Goal: Information Seeking & Learning: Learn about a topic

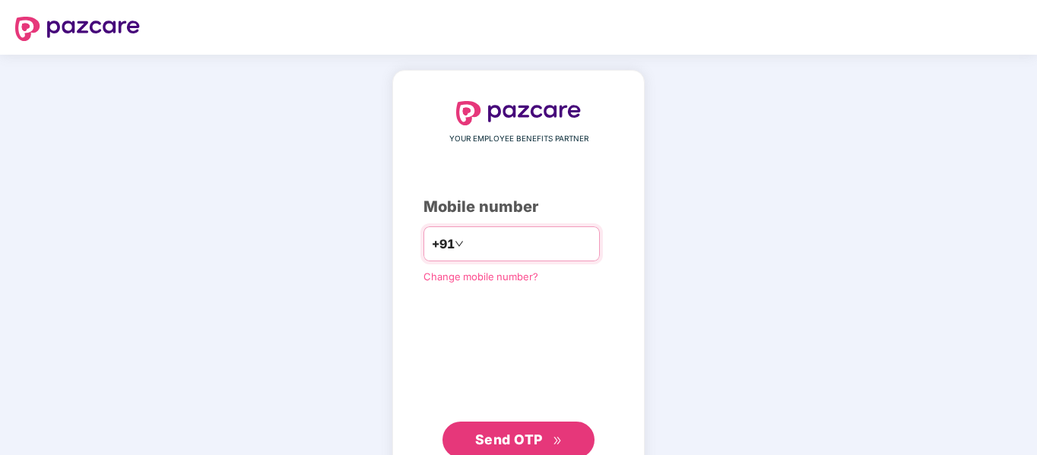
type input "**********"
click at [529, 428] on button "Send OTP" at bounding box center [518, 440] width 152 height 36
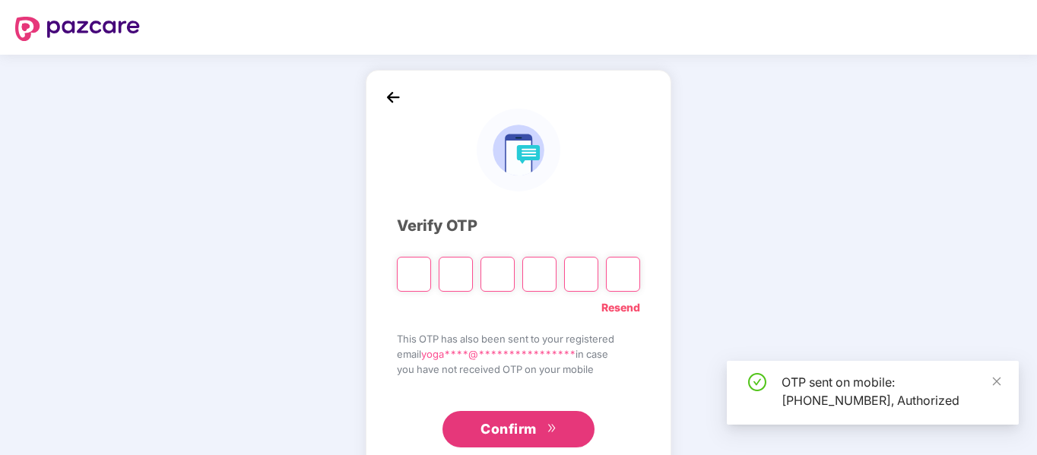
type input "*"
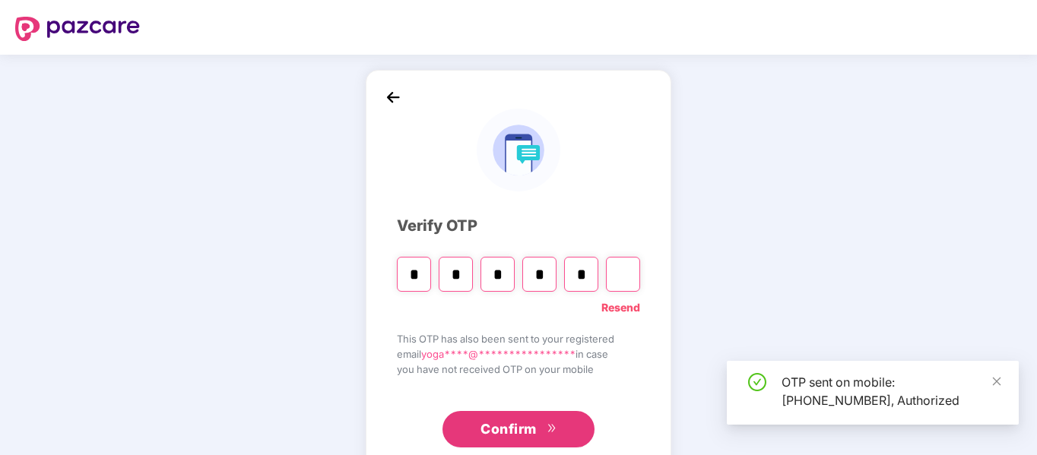
type input "*"
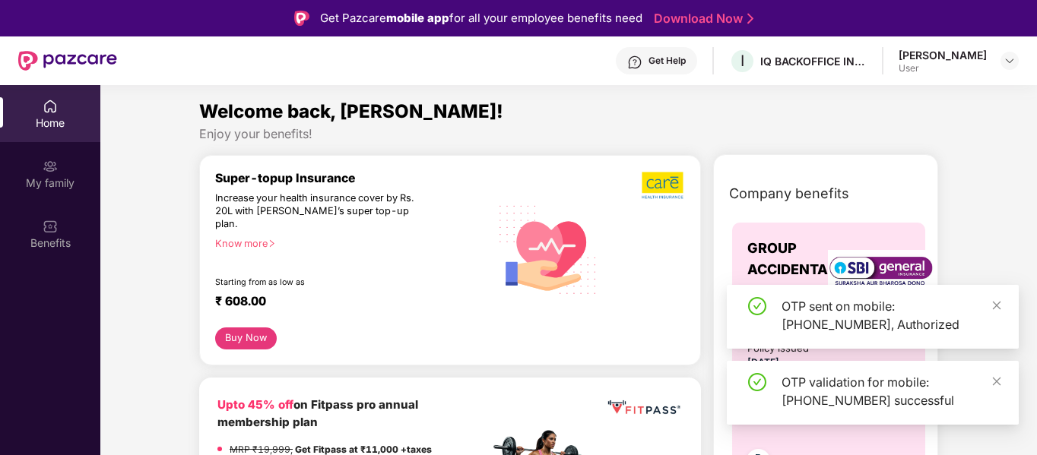
click at [969, 57] on div "[PERSON_NAME]" at bounding box center [943, 55] width 88 height 14
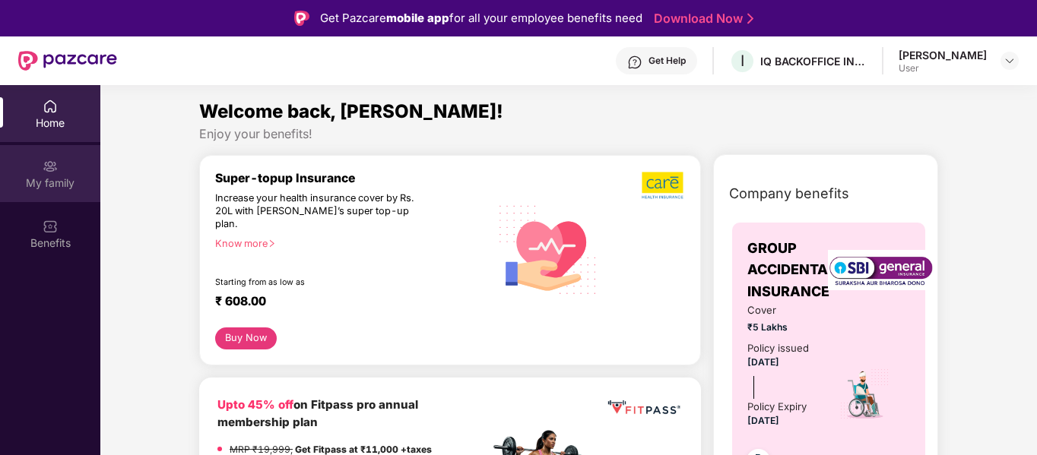
click at [66, 173] on div "My family" at bounding box center [50, 173] width 100 height 57
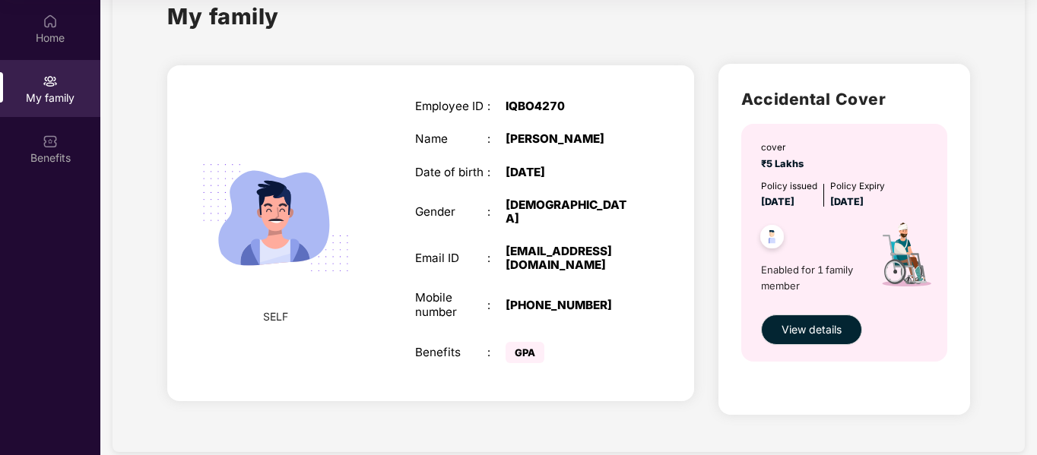
scroll to position [65, 0]
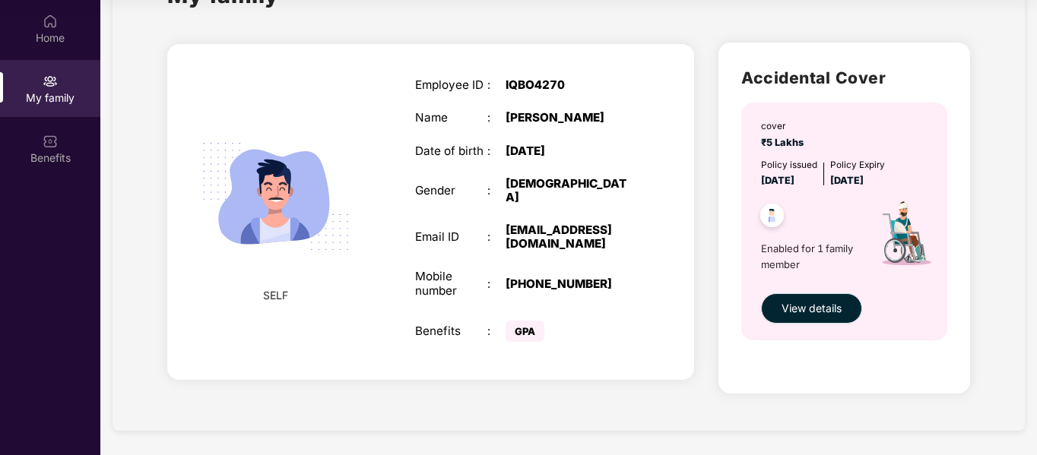
click at [808, 314] on span "View details" at bounding box center [812, 308] width 60 height 17
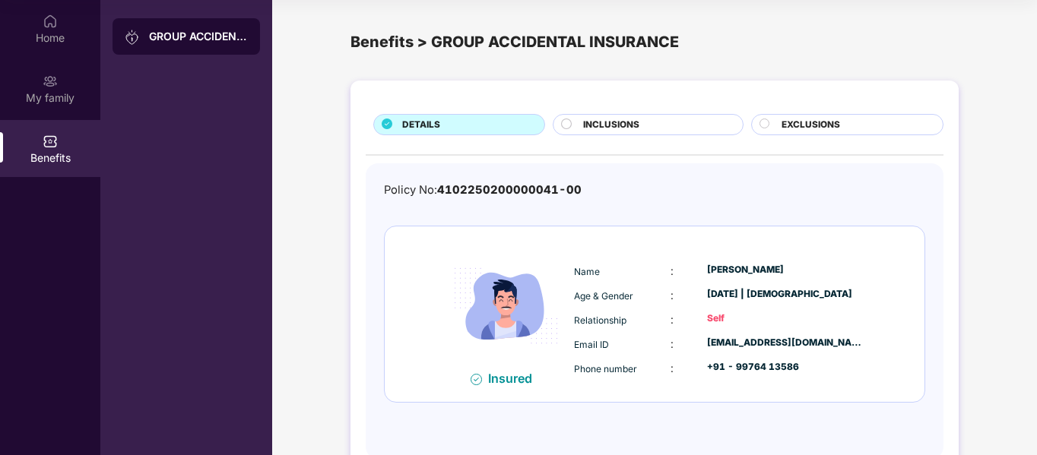
scroll to position [42, 0]
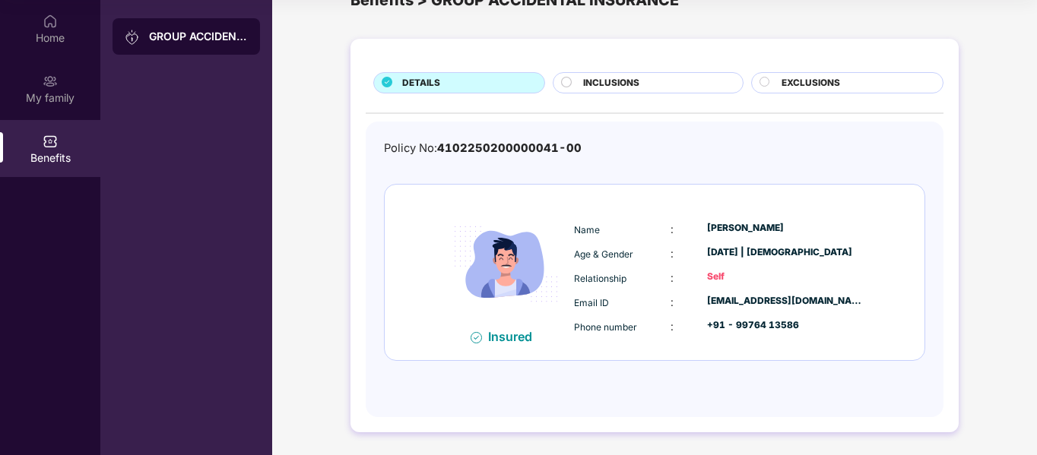
click at [601, 79] on span "INCLUSIONS" at bounding box center [611, 83] width 56 height 14
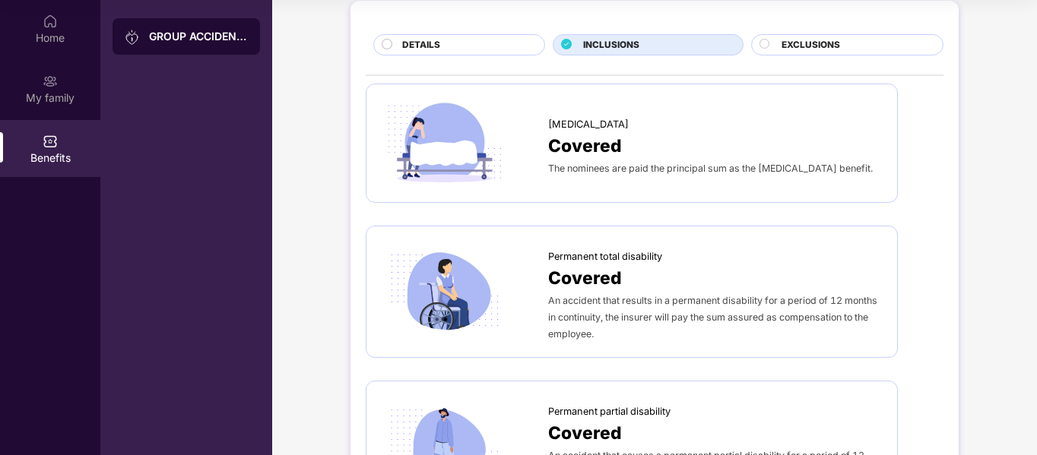
scroll to position [0, 0]
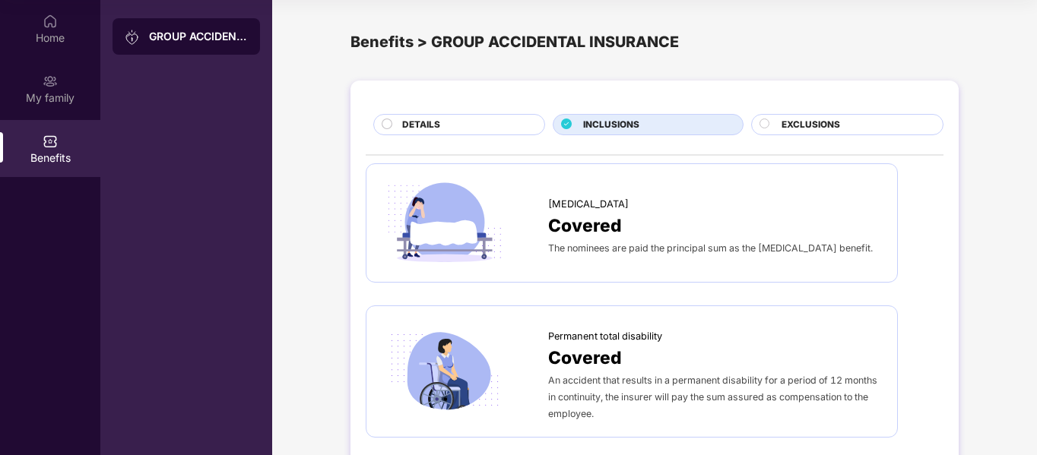
click at [405, 120] on span "DETAILS" at bounding box center [421, 125] width 38 height 14
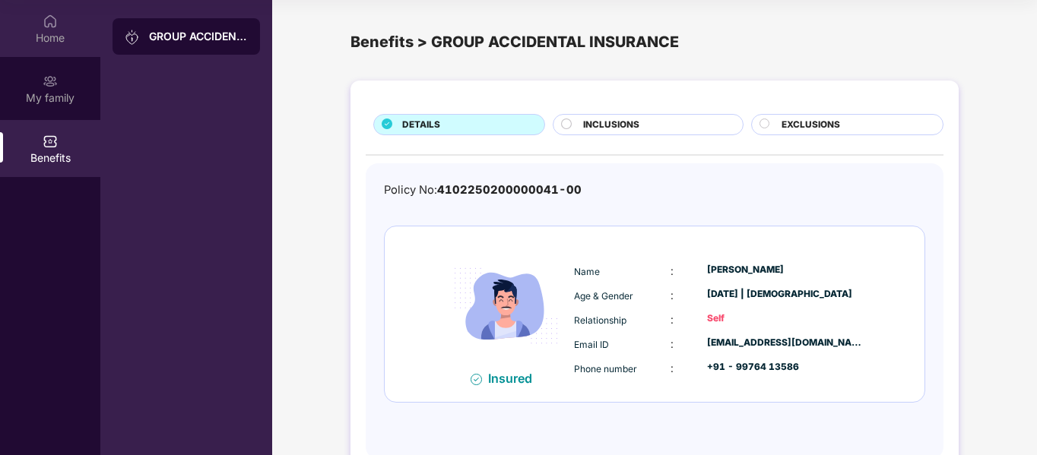
click at [63, 37] on div "Home" at bounding box center [50, 37] width 100 height 15
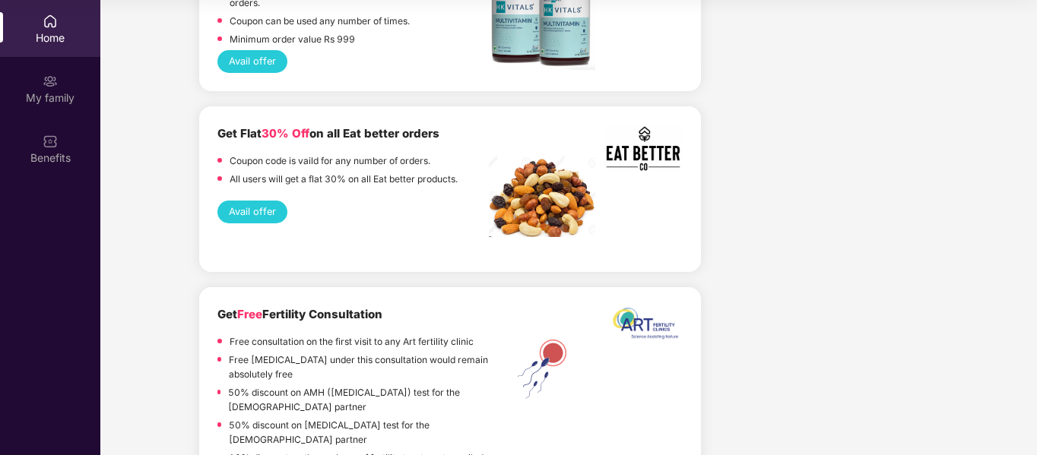
scroll to position [1444, 0]
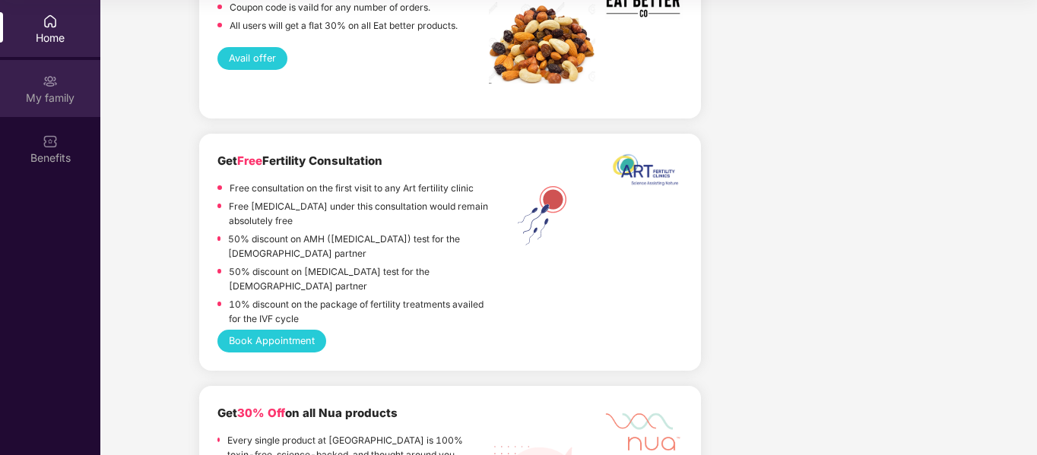
click at [59, 98] on div "My family" at bounding box center [50, 97] width 100 height 15
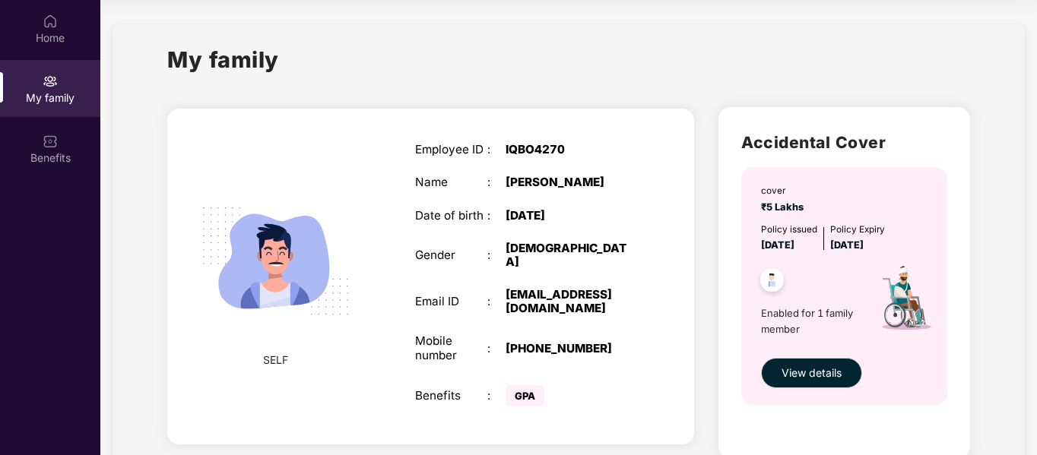
scroll to position [65, 0]
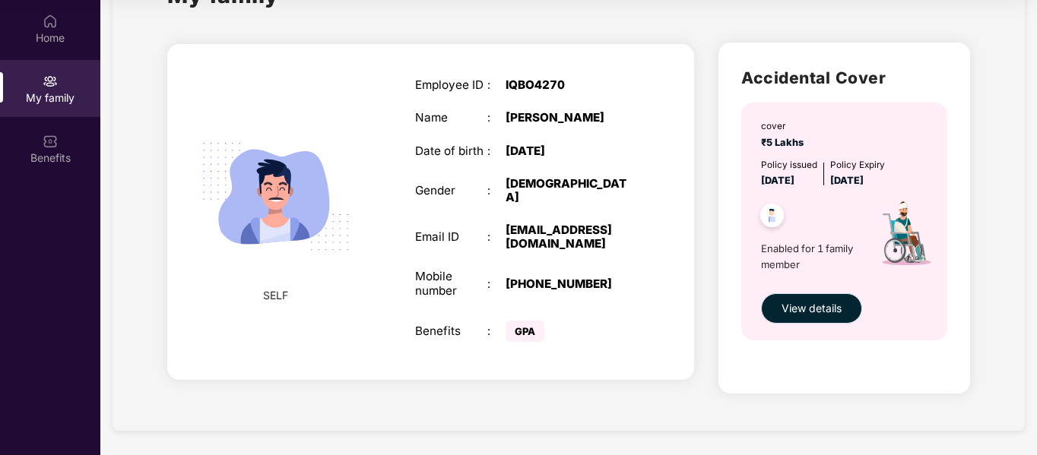
click at [796, 308] on span "View details" at bounding box center [812, 308] width 60 height 17
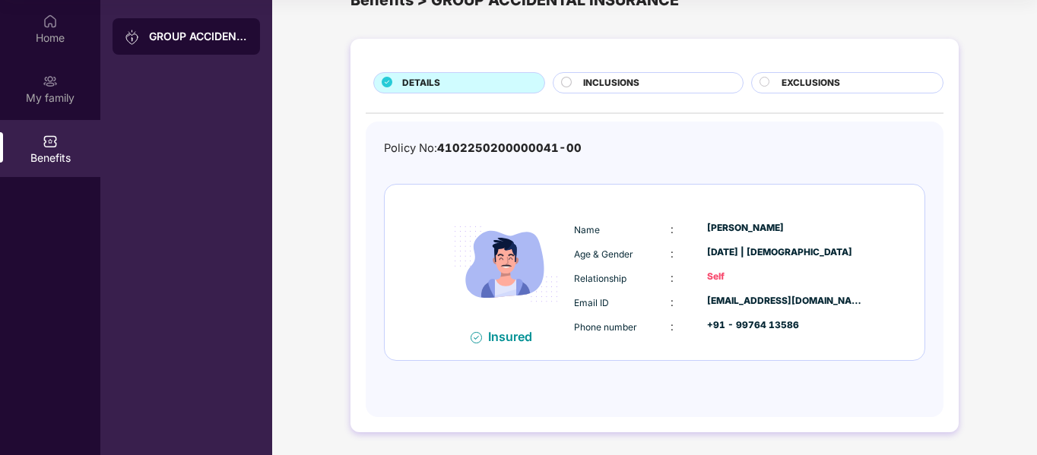
scroll to position [0, 0]
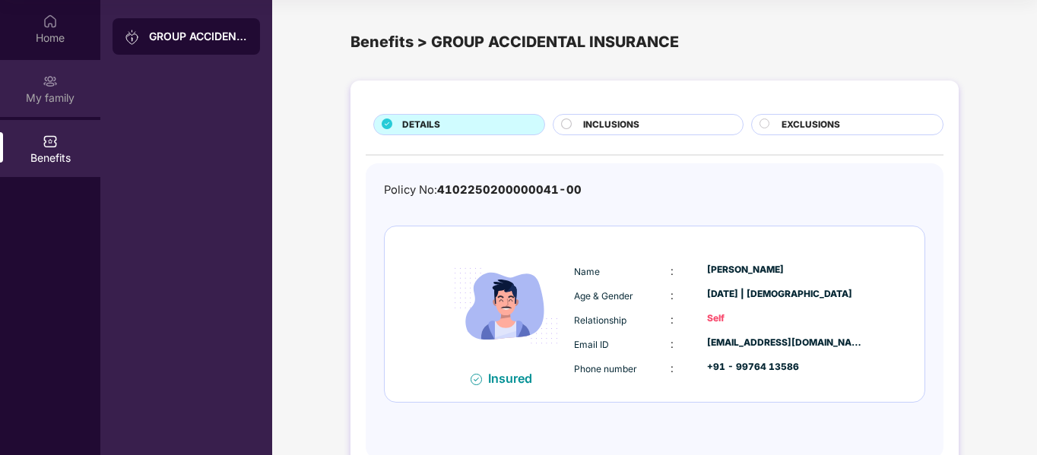
click at [41, 85] on div "My family" at bounding box center [50, 88] width 100 height 57
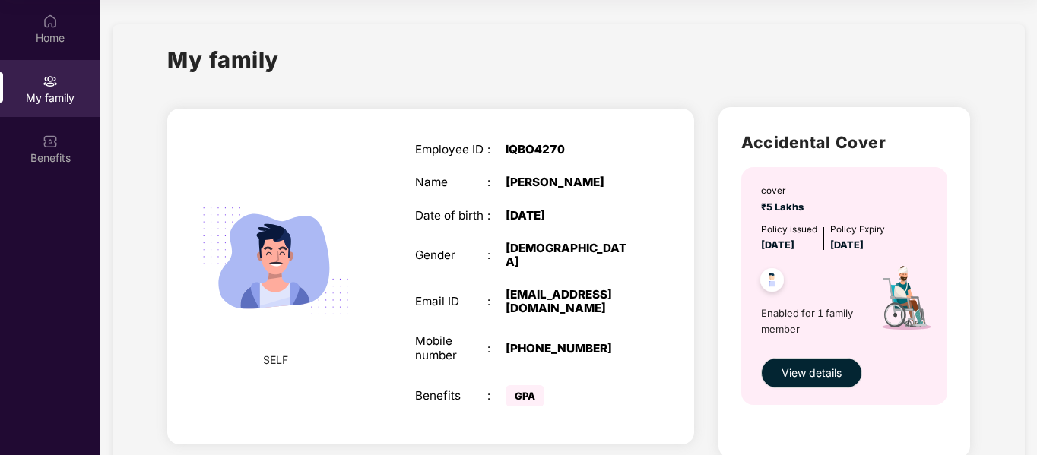
click at [770, 284] on img at bounding box center [771, 282] width 37 height 37
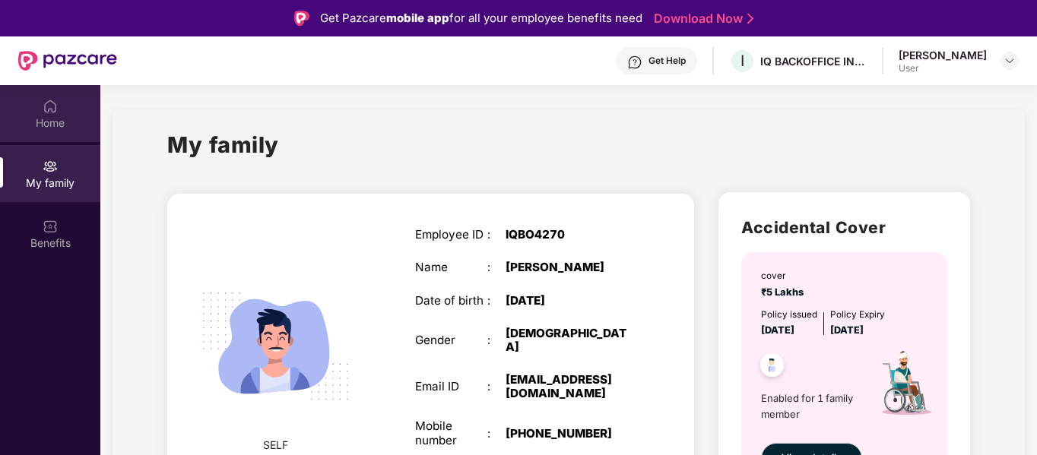
click at [65, 121] on div "Home" at bounding box center [50, 123] width 100 height 15
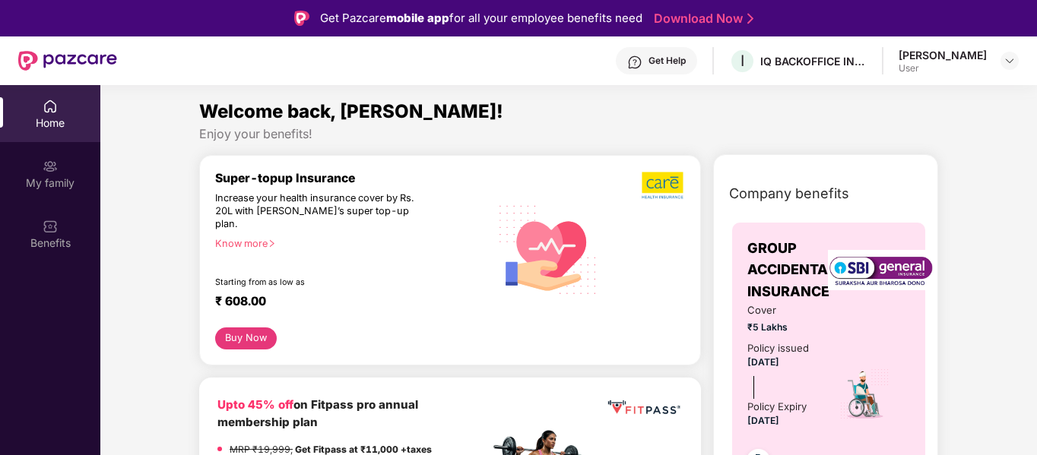
click at [495, 14] on div "Get Pazcare mobile app for all your employee benefits need" at bounding box center [481, 18] width 322 height 18
click at [663, 57] on div "Get Help" at bounding box center [666, 61] width 37 height 12
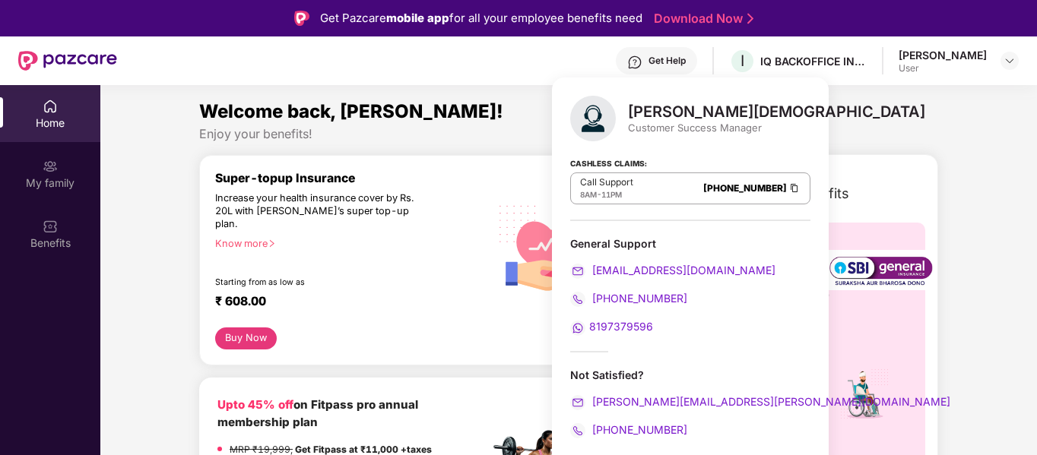
scroll to position [85, 0]
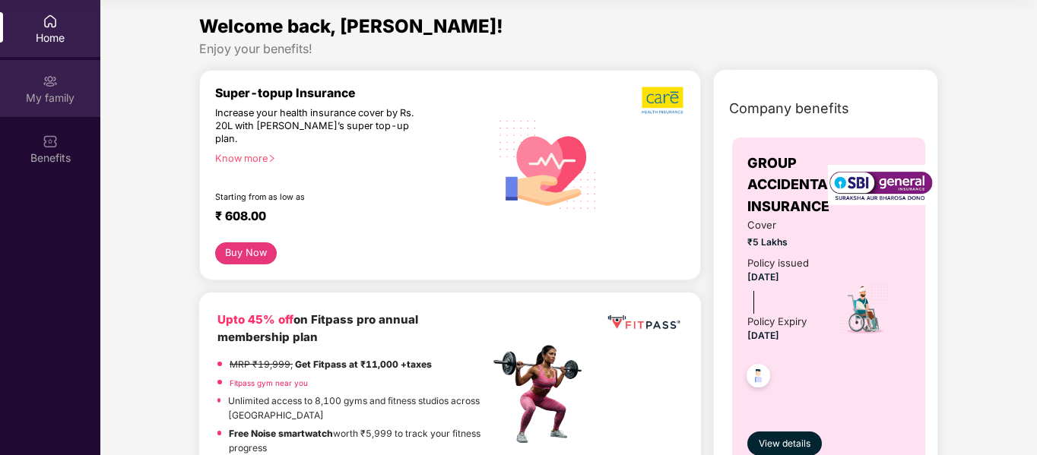
click at [63, 92] on div "My family" at bounding box center [50, 97] width 100 height 15
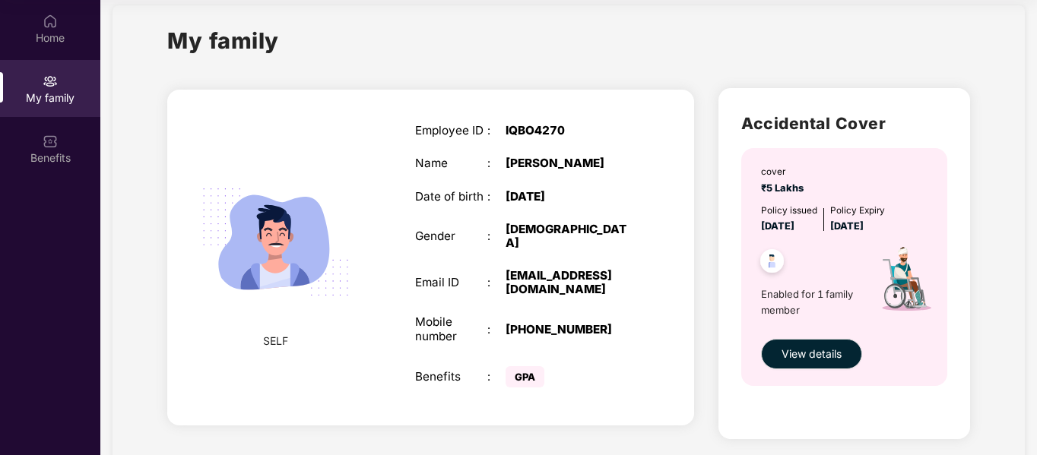
scroll to position [0, 0]
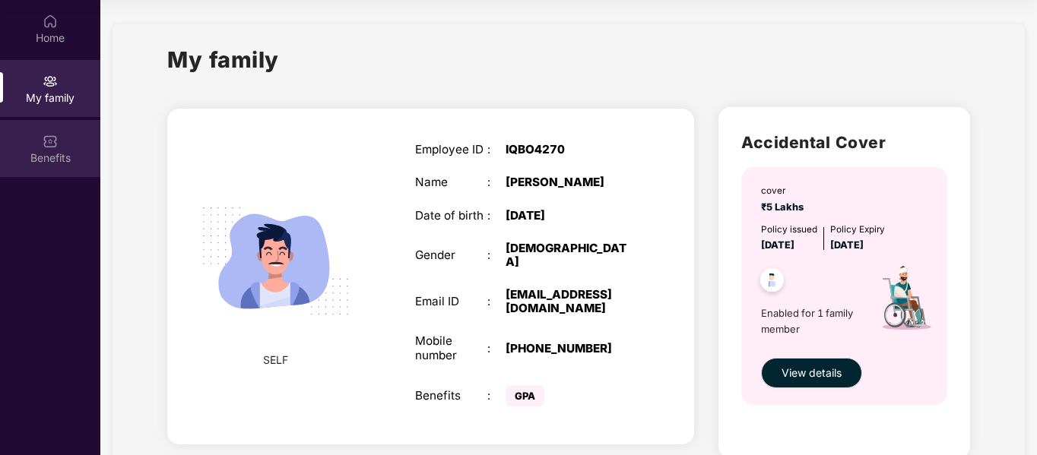
click at [47, 138] on img at bounding box center [50, 141] width 15 height 15
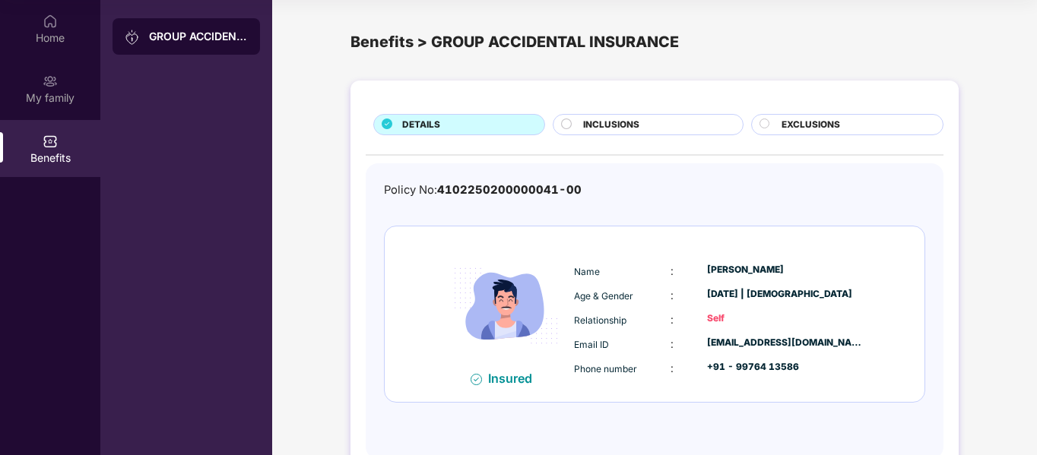
click at [616, 125] on span "INCLUSIONS" at bounding box center [611, 125] width 56 height 14
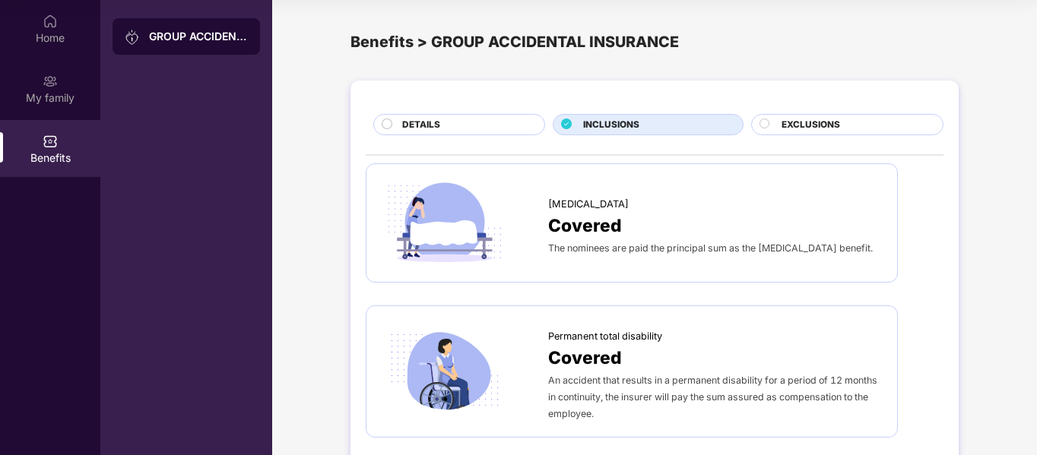
click at [497, 130] on div "DETAILS" at bounding box center [466, 126] width 142 height 17
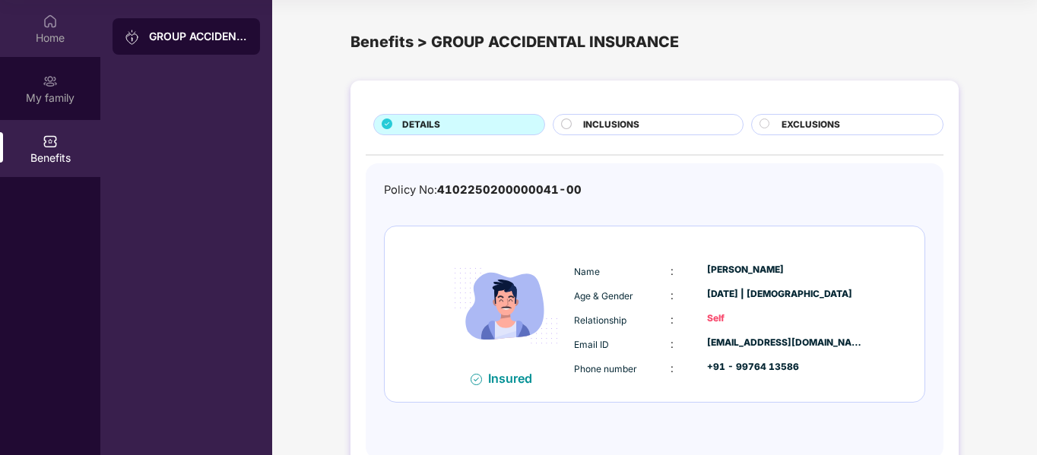
click at [68, 32] on div "Home" at bounding box center [50, 37] width 100 height 15
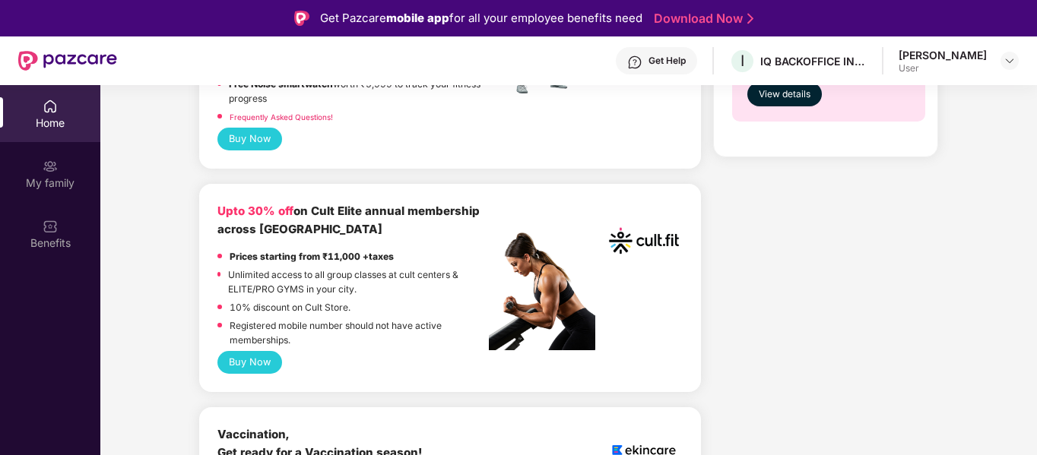
scroll to position [304, 0]
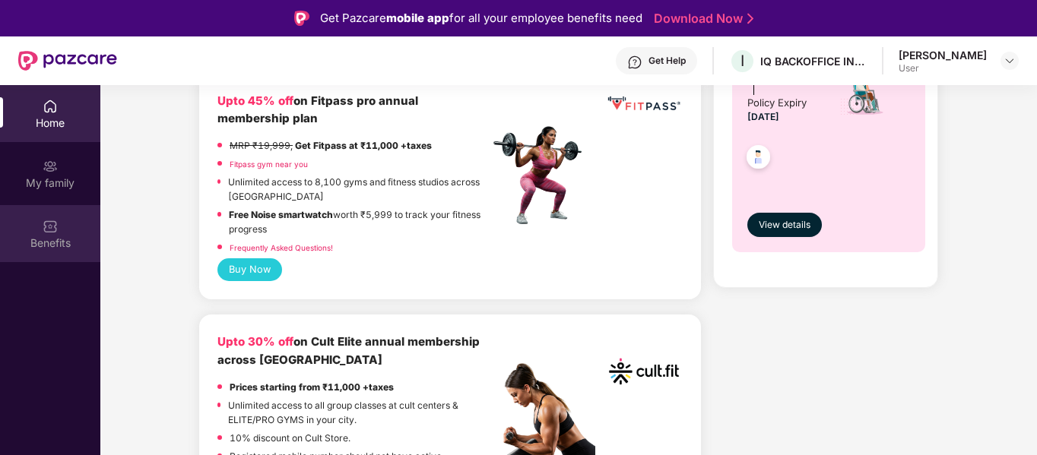
click at [58, 240] on div "Benefits" at bounding box center [50, 243] width 100 height 15
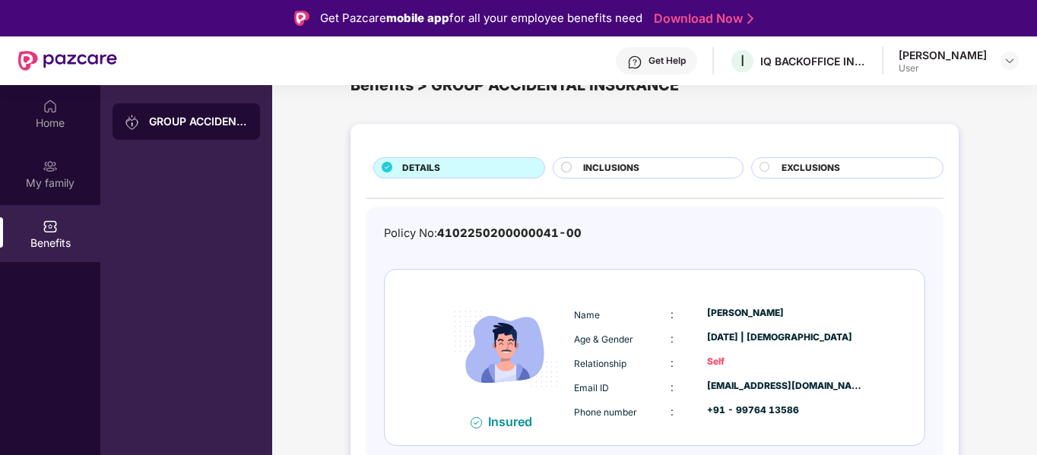
scroll to position [0, 0]
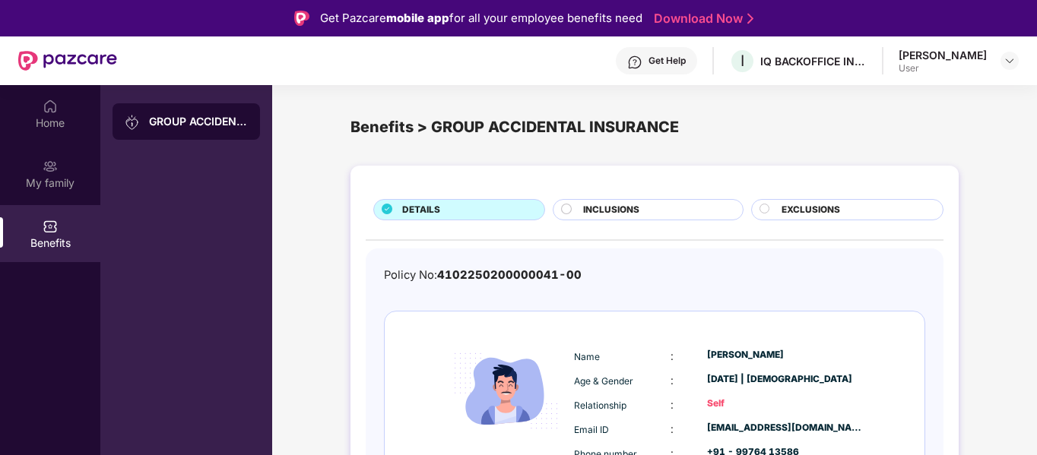
click at [636, 205] on span "INCLUSIONS" at bounding box center [611, 210] width 56 height 14
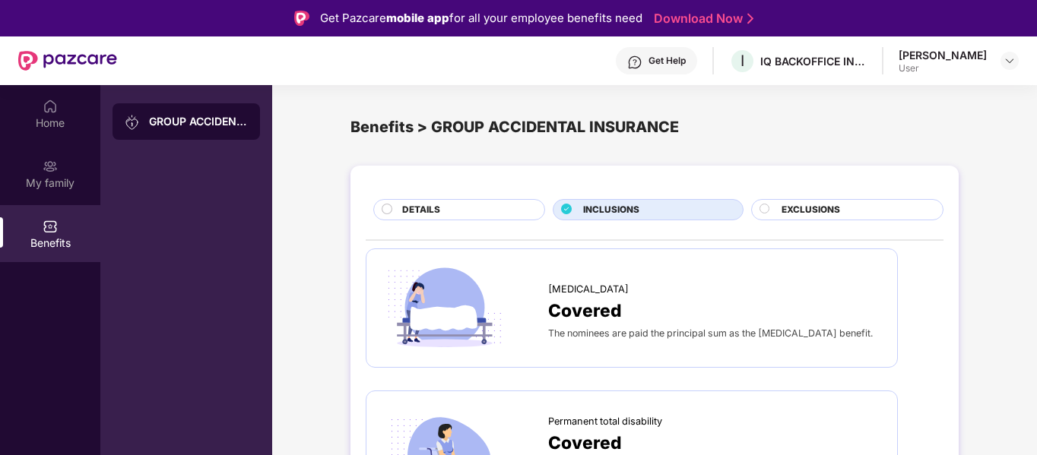
click at [843, 219] on div "EXCLUSIONS" at bounding box center [854, 211] width 161 height 17
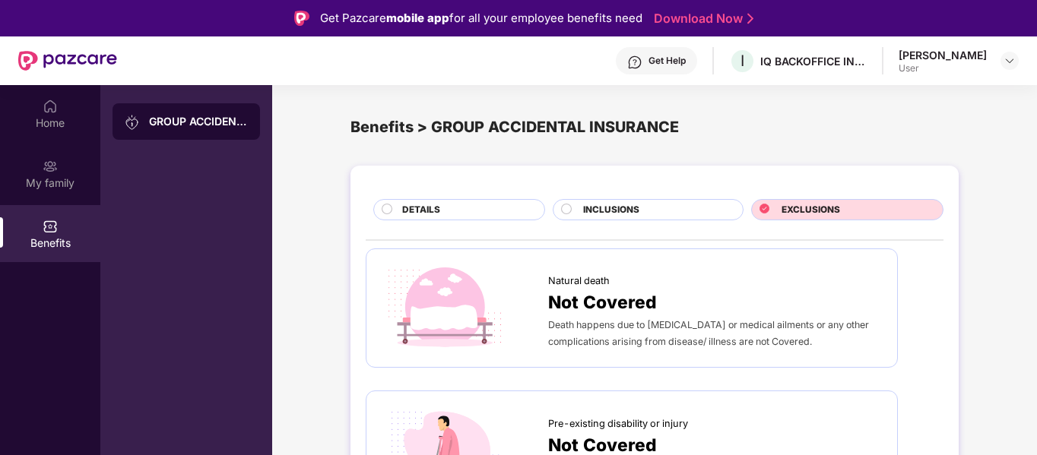
click at [843, 219] on div "EXCLUSIONS" at bounding box center [854, 211] width 161 height 17
click at [60, 106] on div "Home" at bounding box center [50, 113] width 100 height 57
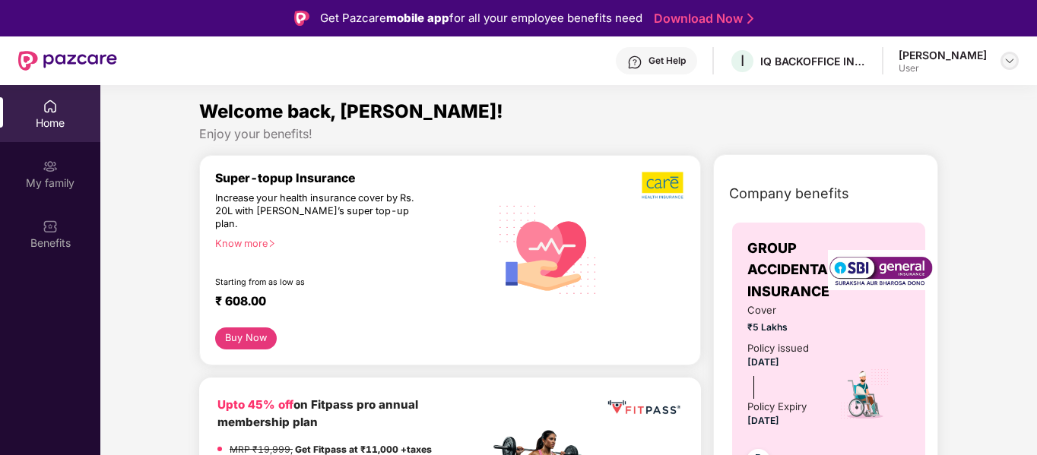
click at [1006, 61] on img at bounding box center [1009, 61] width 12 height 12
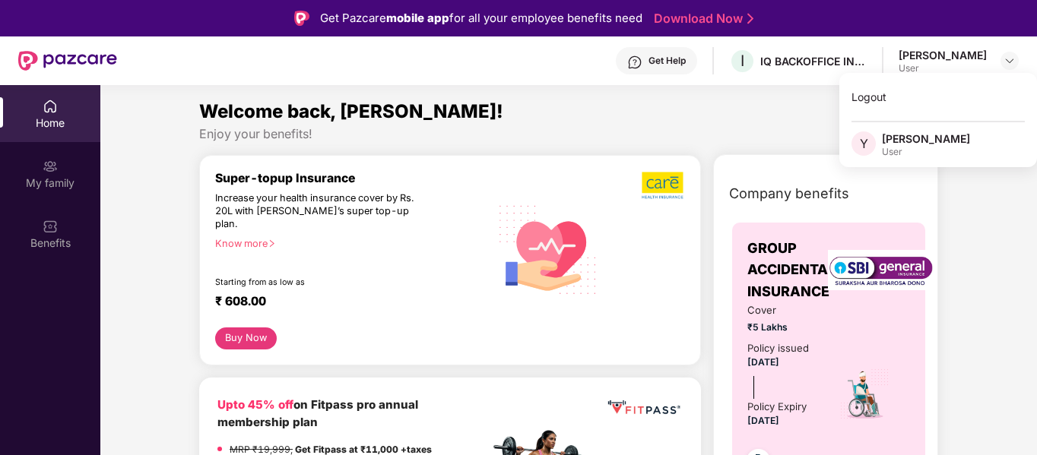
click at [29, 121] on div "Home" at bounding box center [50, 123] width 100 height 15
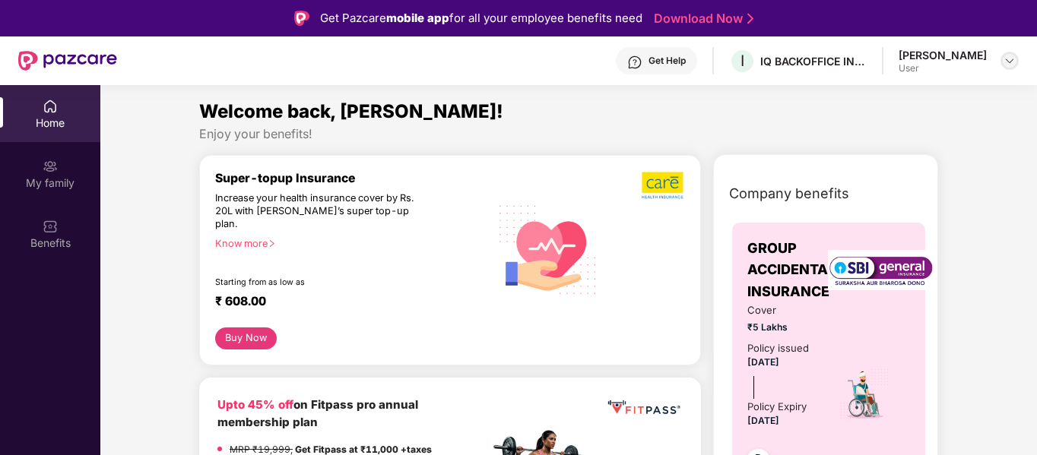
click at [1002, 64] on div at bounding box center [1009, 61] width 18 height 18
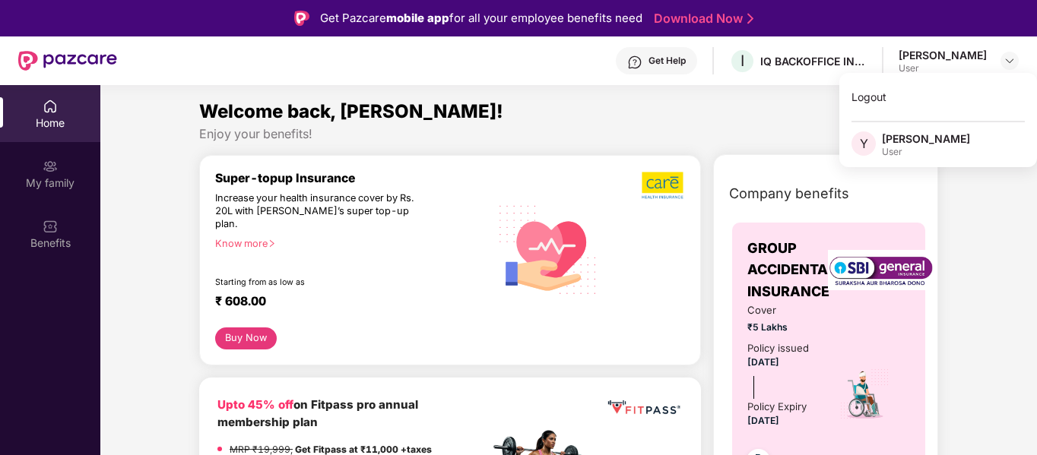
click at [901, 140] on div "[PERSON_NAME]" at bounding box center [926, 139] width 88 height 14
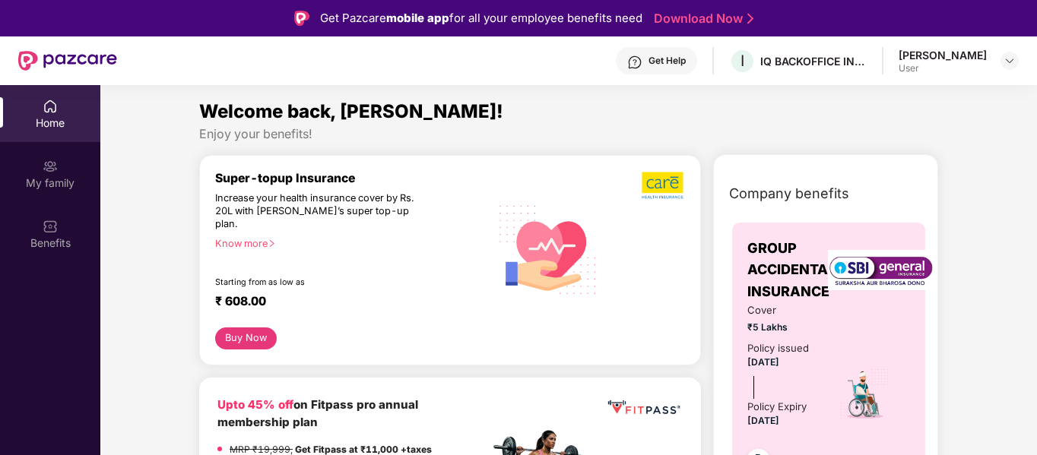
click at [1019, 61] on header "Get Help I IQ BACKOFFICE INDIA PRIVATE LIMITED [PERSON_NAME] User" at bounding box center [518, 60] width 1037 height 49
click at [1016, 59] on div at bounding box center [1009, 61] width 18 height 18
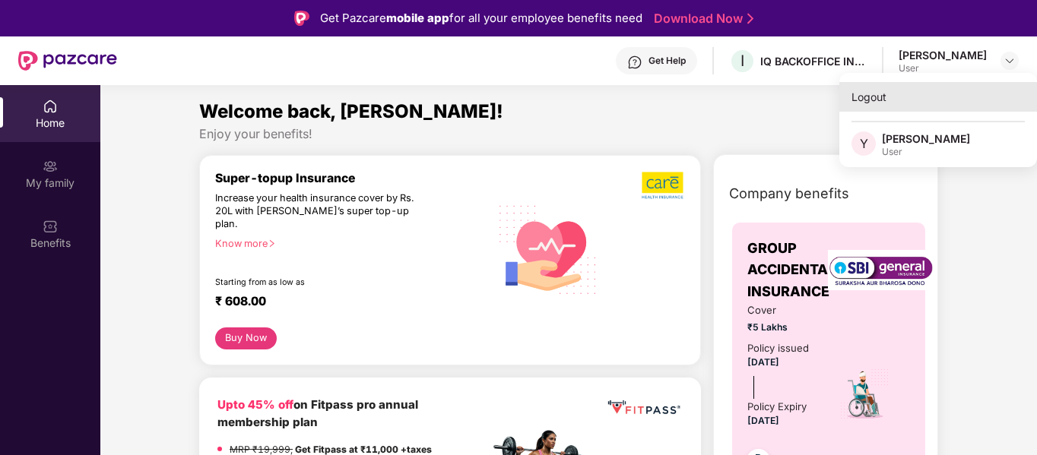
click at [854, 91] on div "Logout" at bounding box center [938, 97] width 198 height 30
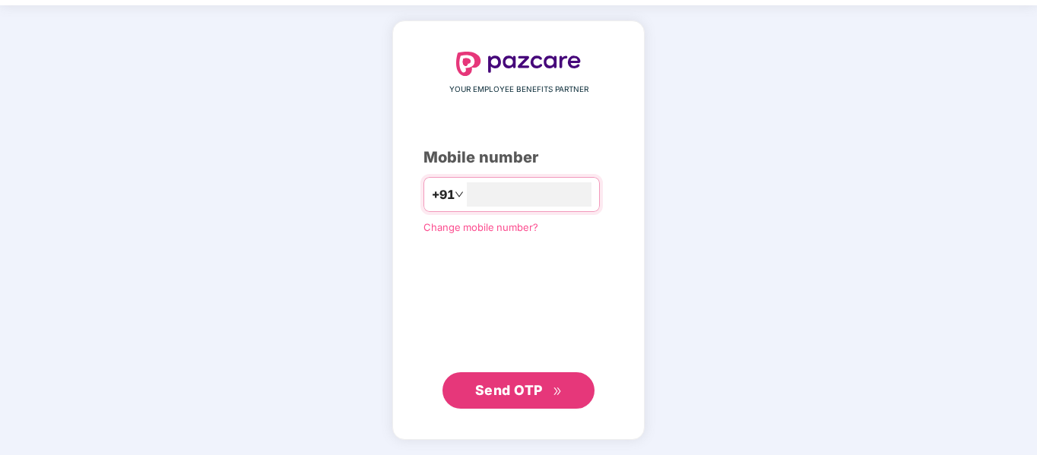
type input "**********"
click at [494, 402] on button "Send OTP" at bounding box center [518, 391] width 152 height 36
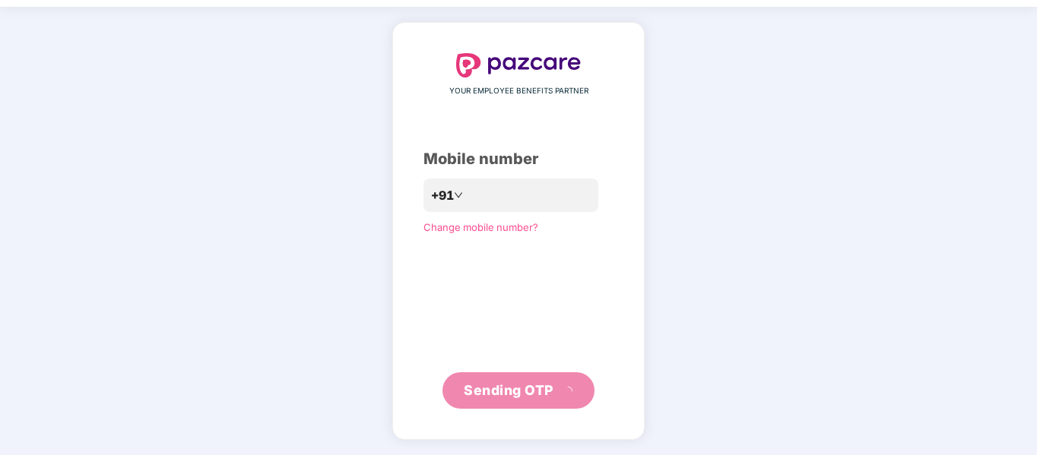
scroll to position [40, 0]
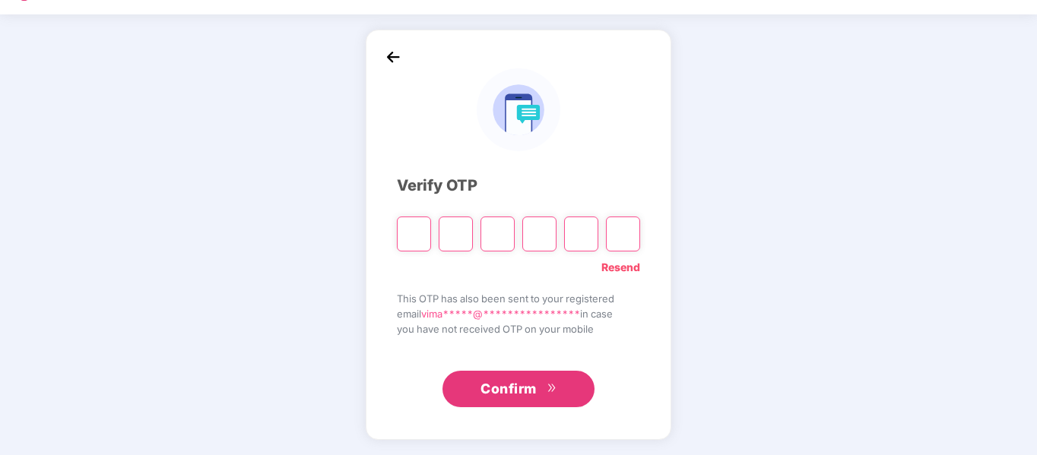
type input "*"
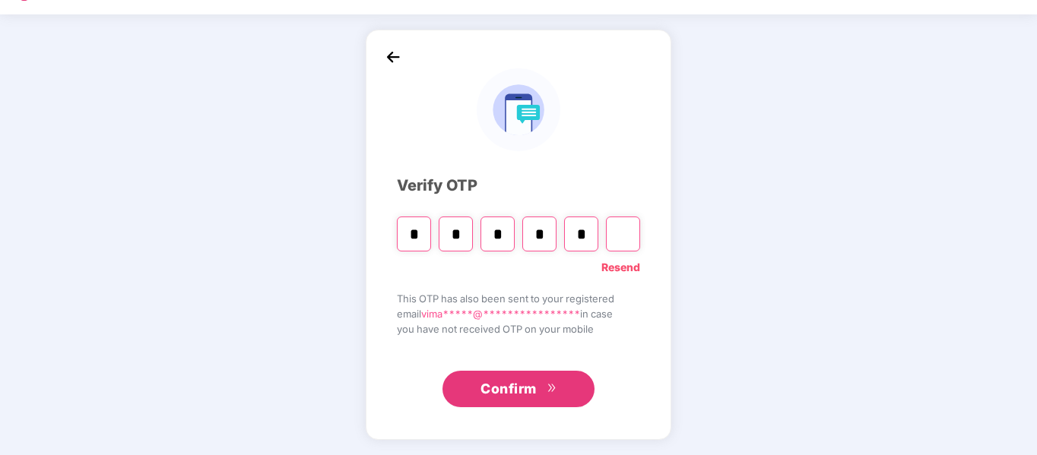
type input "*"
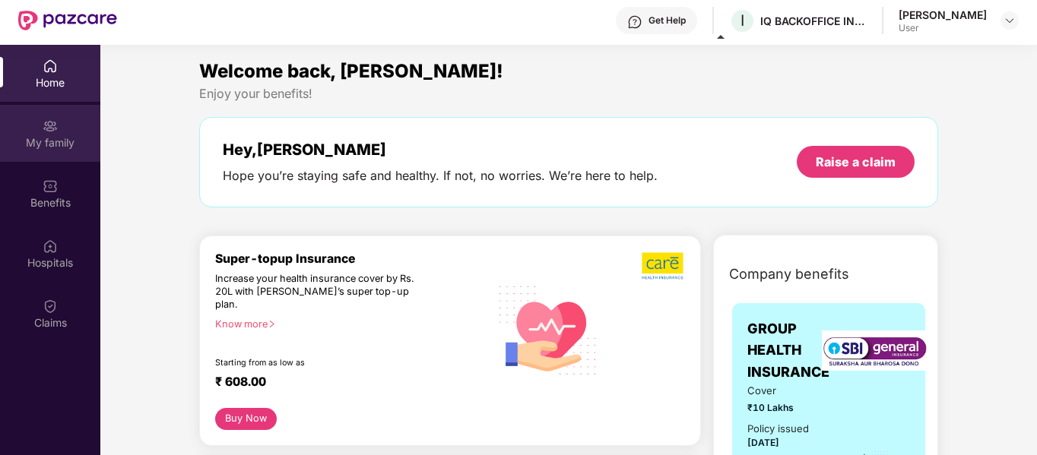
click at [43, 138] on div "My family" at bounding box center [50, 142] width 100 height 15
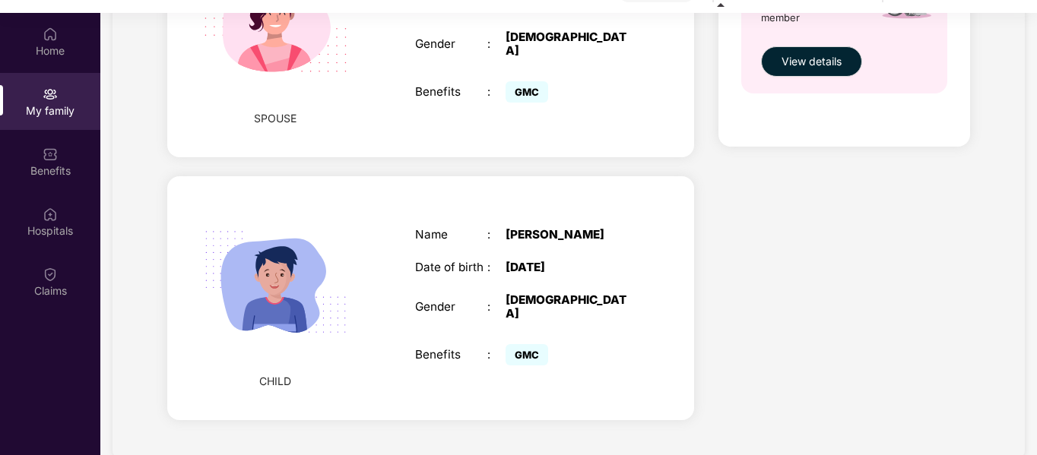
scroll to position [85, 0]
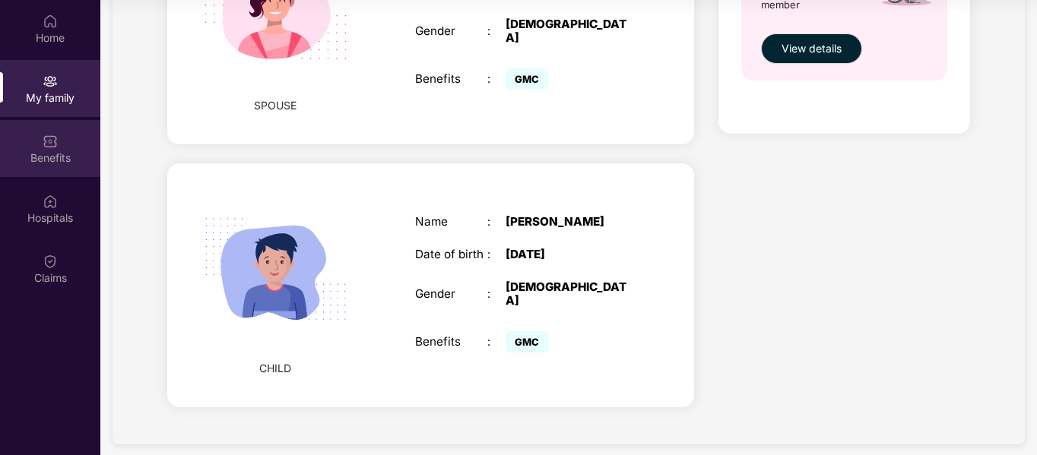
click at [39, 147] on div "Benefits" at bounding box center [50, 148] width 100 height 57
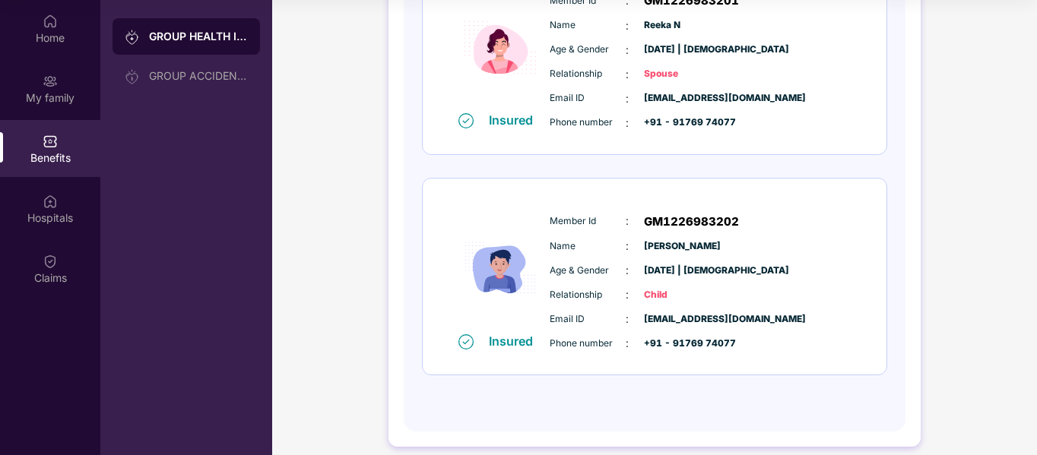
scroll to position [501, 0]
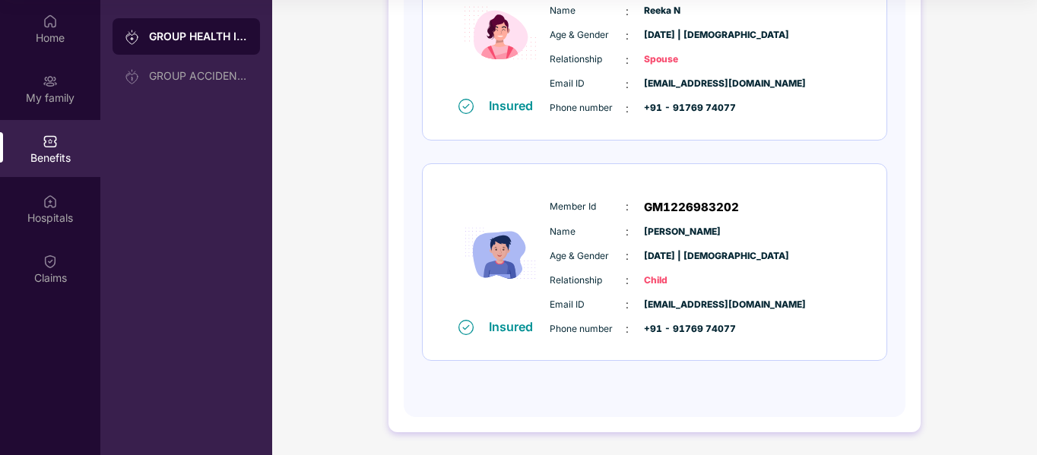
click at [52, 239] on div "Home My family Benefits Hospitals Claims" at bounding box center [50, 150] width 100 height 300
click at [56, 261] on img at bounding box center [50, 261] width 15 height 15
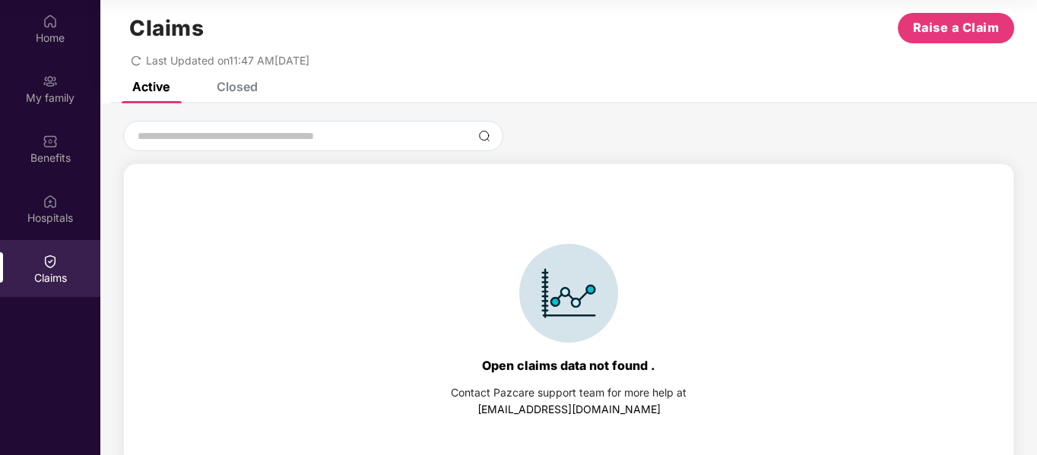
scroll to position [33, 0]
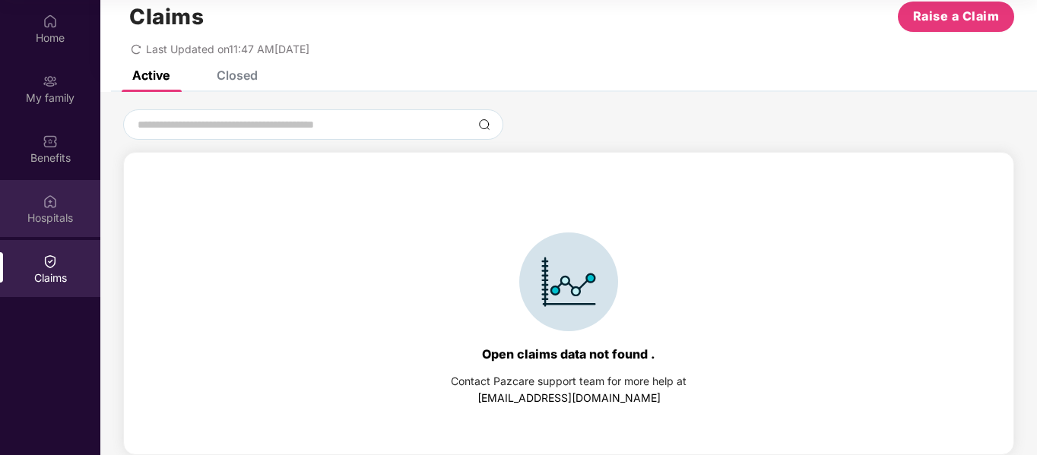
click at [33, 209] on div "Hospitals" at bounding box center [50, 208] width 100 height 57
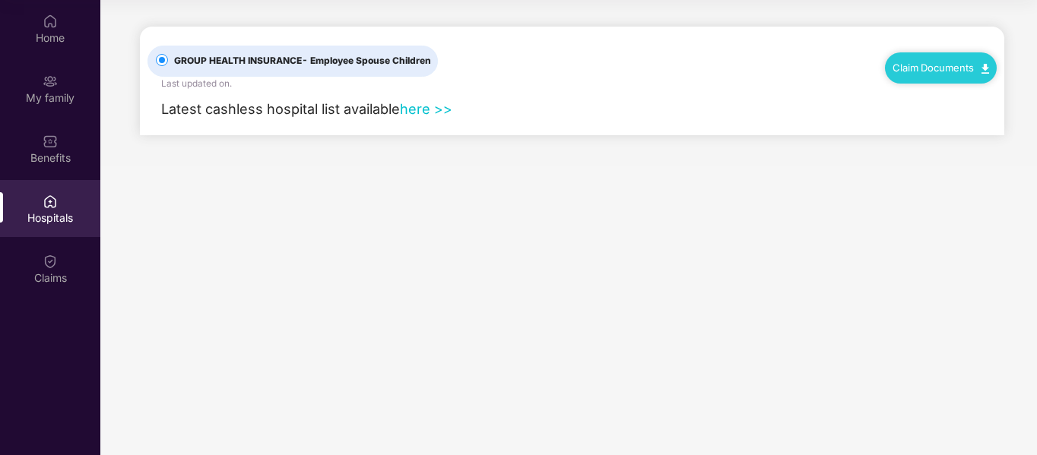
scroll to position [0, 0]
click at [49, 147] on img at bounding box center [50, 141] width 15 height 15
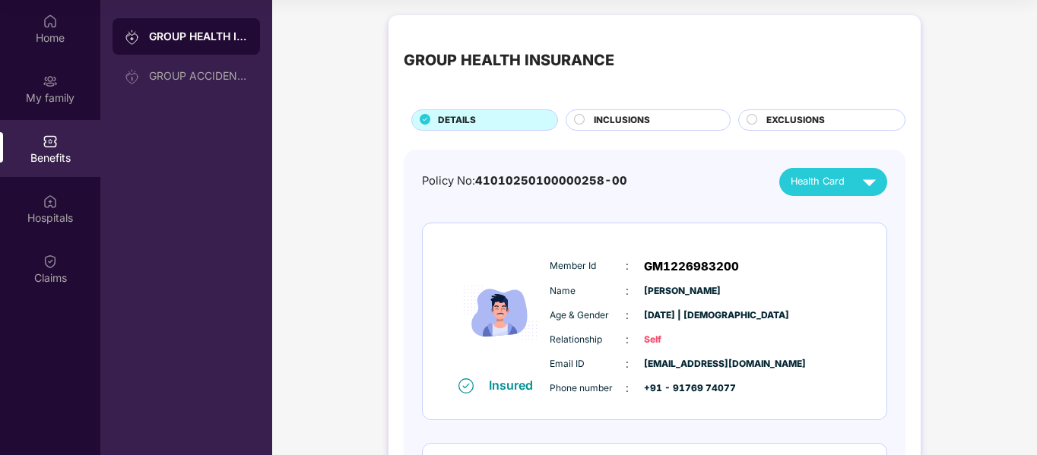
click at [634, 119] on span "INCLUSIONS" at bounding box center [622, 120] width 56 height 14
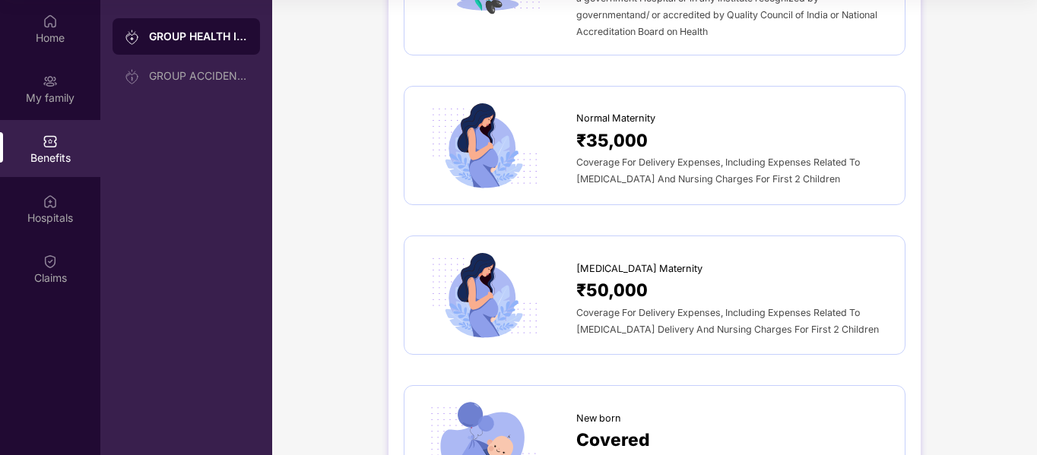
scroll to position [1596, 0]
click at [612, 128] on span "₹35,000" at bounding box center [611, 141] width 71 height 27
click at [610, 112] on span "Normal Maternity" at bounding box center [615, 119] width 79 height 15
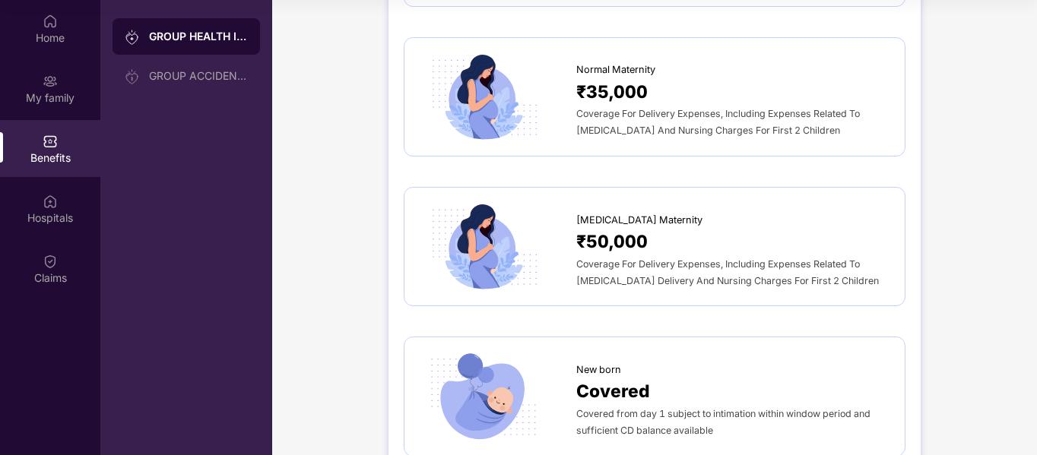
scroll to position [1672, 0]
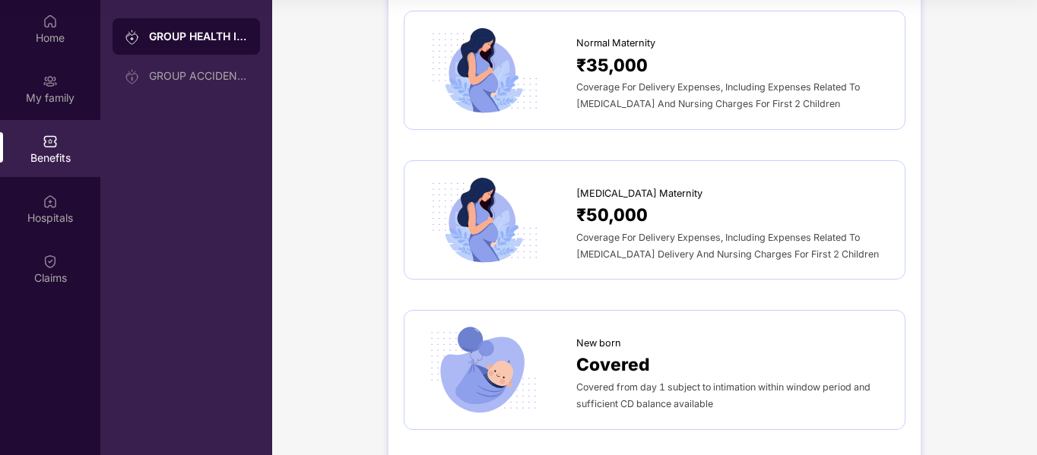
click at [594, 186] on span "[MEDICAL_DATA] Maternity" at bounding box center [639, 193] width 126 height 15
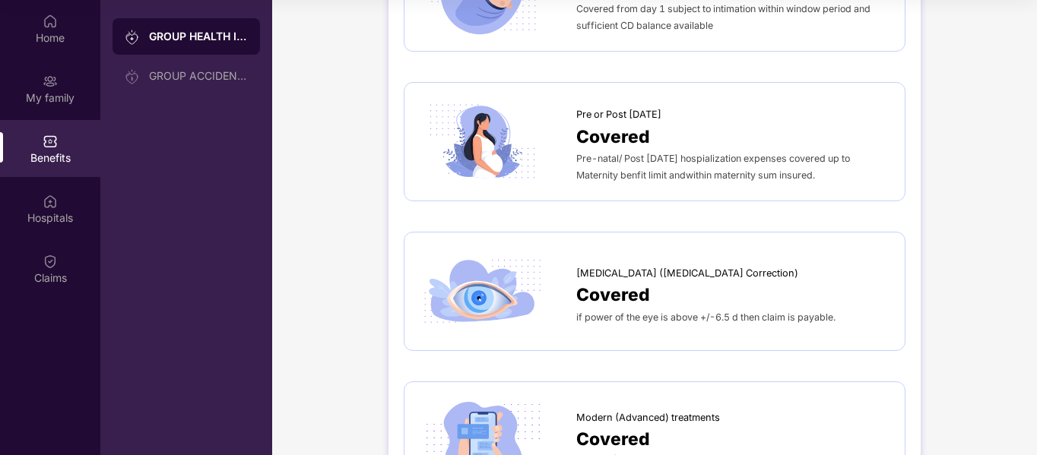
scroll to position [2053, 0]
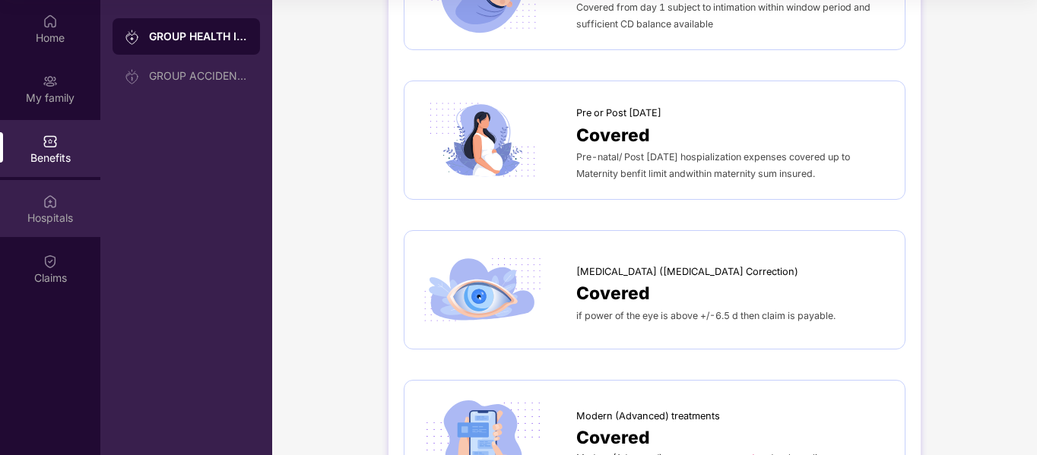
click at [26, 217] on div "Hospitals" at bounding box center [50, 218] width 100 height 15
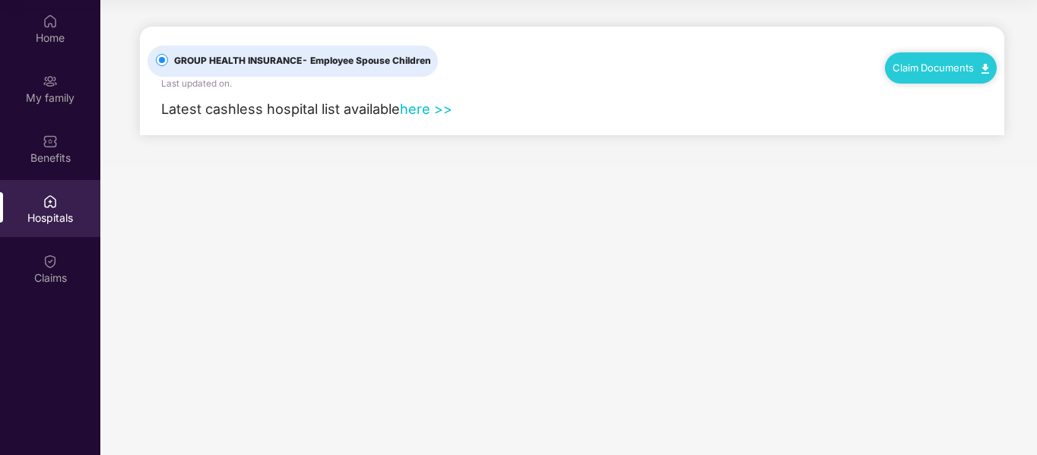
scroll to position [0, 0]
click at [62, 265] on div "Claims" at bounding box center [50, 268] width 100 height 57
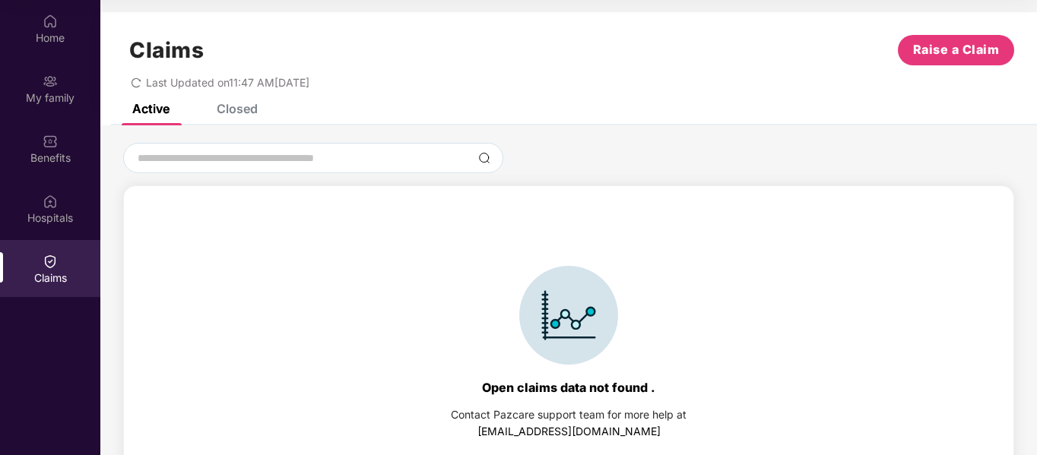
click at [232, 110] on div "Closed" at bounding box center [237, 108] width 41 height 15
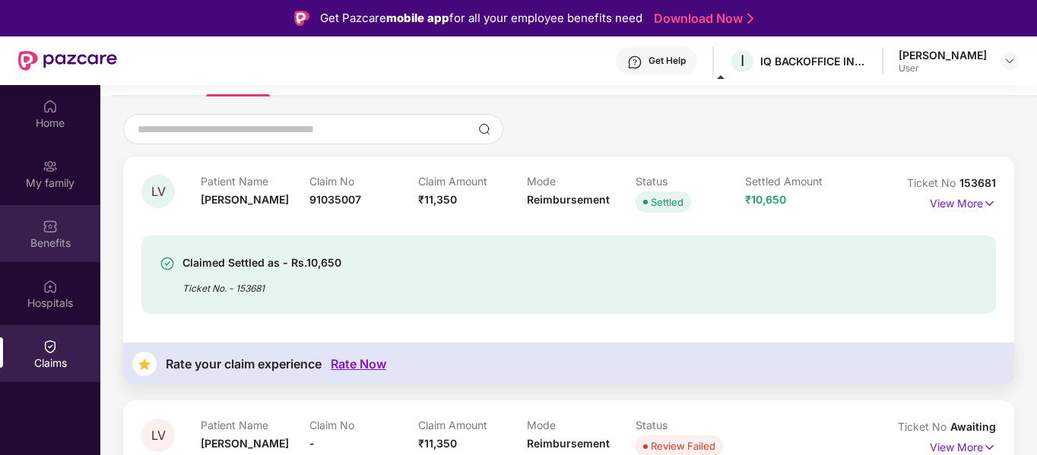
scroll to position [87, 0]
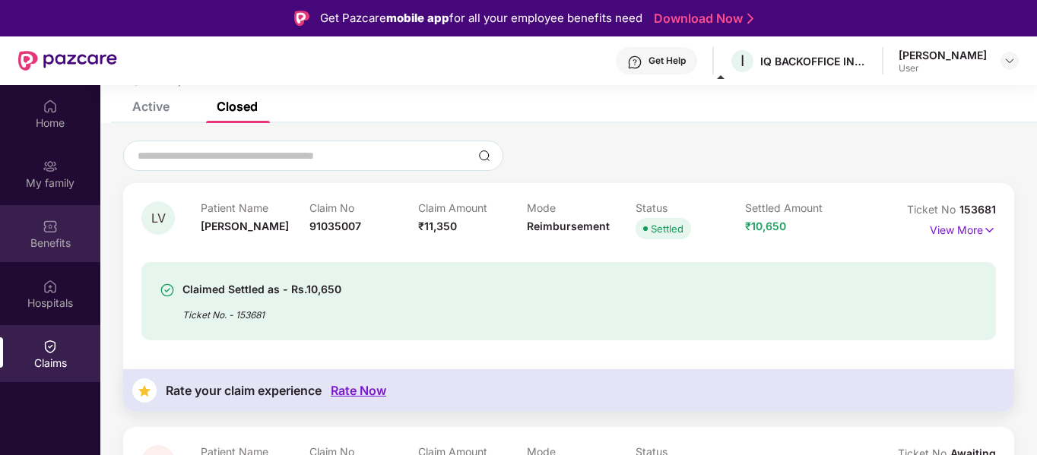
click at [55, 232] on img at bounding box center [50, 226] width 15 height 15
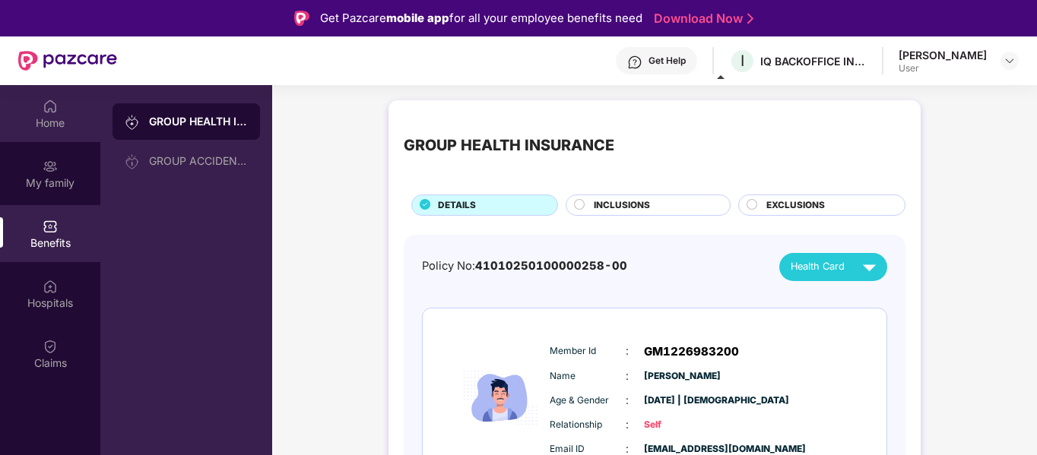
click at [67, 117] on div "Home" at bounding box center [50, 123] width 100 height 15
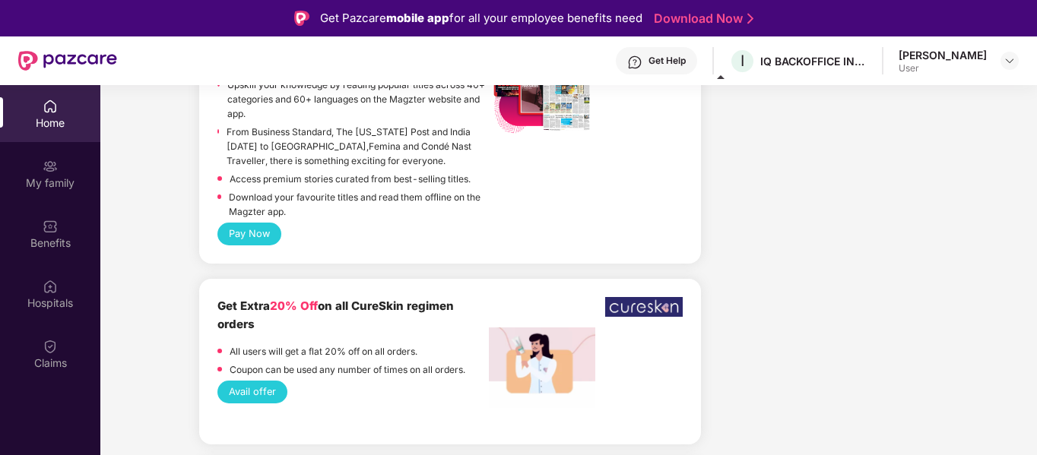
scroll to position [2889, 0]
